Goal: Find specific page/section: Find specific page/section

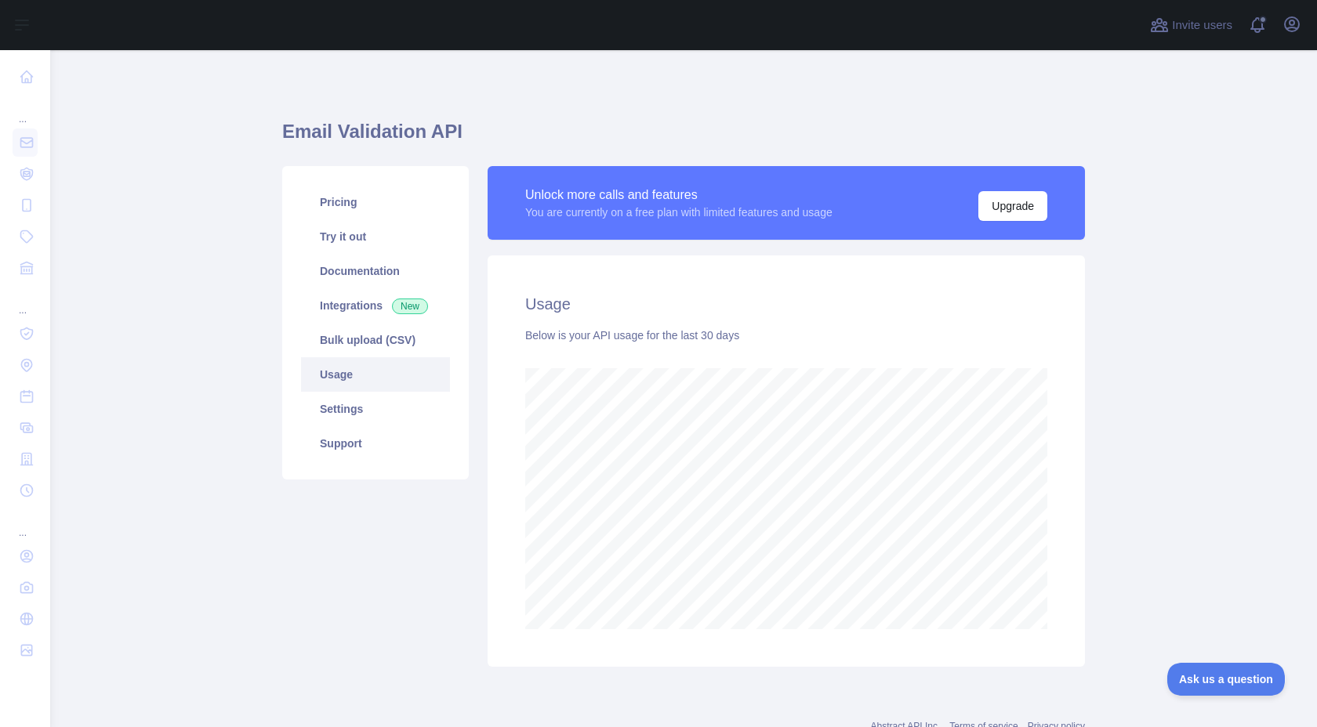
scroll to position [677, 1266]
click at [1286, 27] on icon "button" at bounding box center [1292, 24] width 14 height 14
